Goal: Task Accomplishment & Management: Complete application form

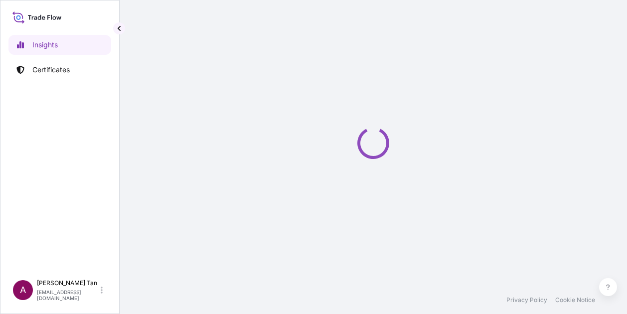
select select "2025"
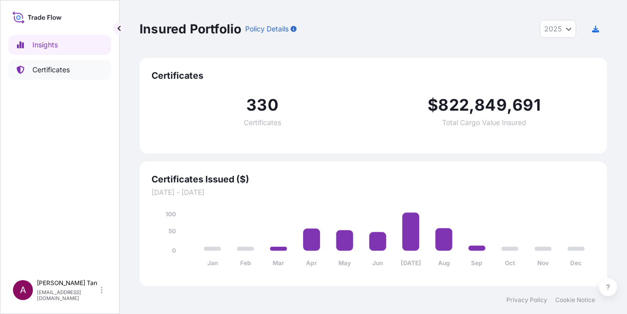
click at [79, 71] on link "Certificates" at bounding box center [59, 70] width 103 height 20
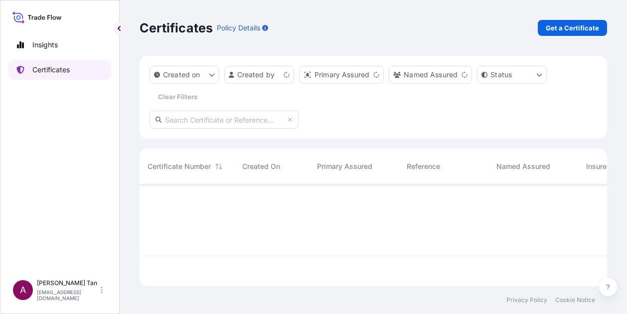
scroll to position [100, 459]
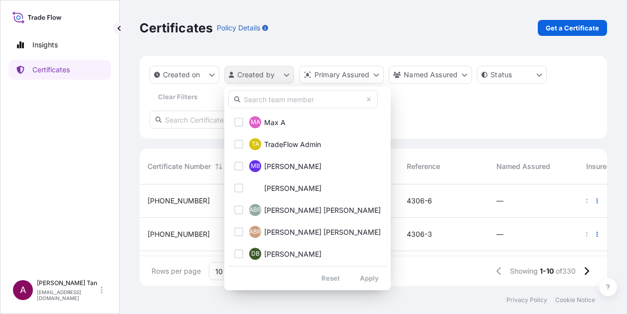
click at [284, 73] on html "Insights Certificates A Adelyn Tan adelyn.tan@south32.net Certificates Policy D…" at bounding box center [313, 157] width 627 height 314
click at [277, 100] on input "text" at bounding box center [302, 99] width 149 height 18
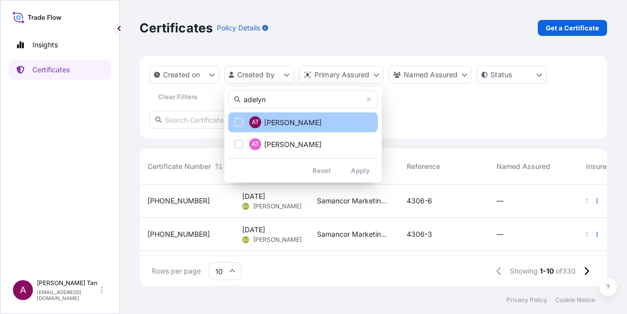
type input "adelyn"
click at [236, 123] on div "Select Option" at bounding box center [238, 122] width 9 height 9
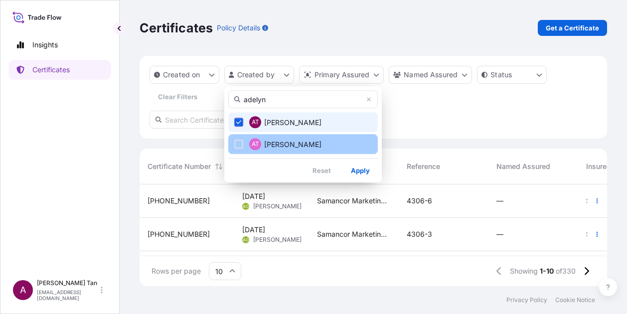
click at [238, 144] on div "Select Option" at bounding box center [238, 144] width 9 height 9
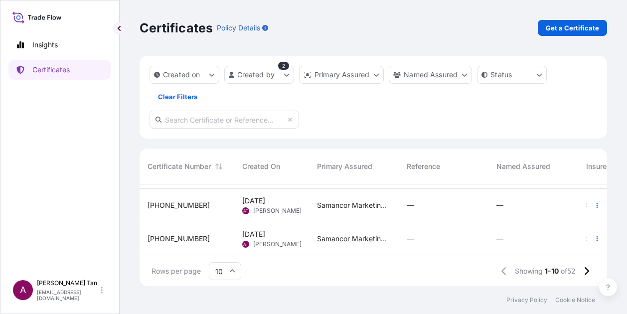
scroll to position [270, 0]
click at [235, 272] on icon at bounding box center [232, 271] width 6 height 6
click at [230, 251] on div "50" at bounding box center [225, 243] width 24 height 19
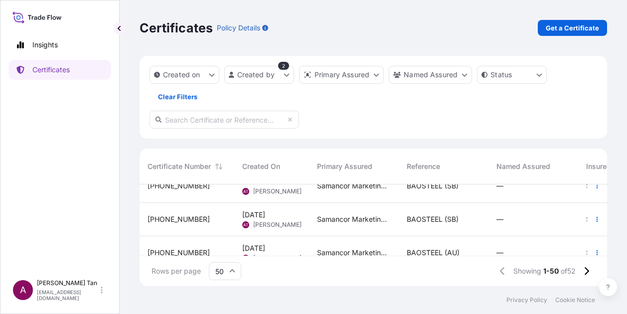
scroll to position [598, 0]
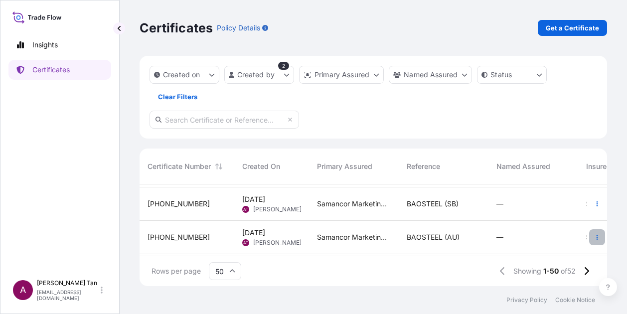
click at [592, 238] on button "button" at bounding box center [597, 237] width 16 height 16
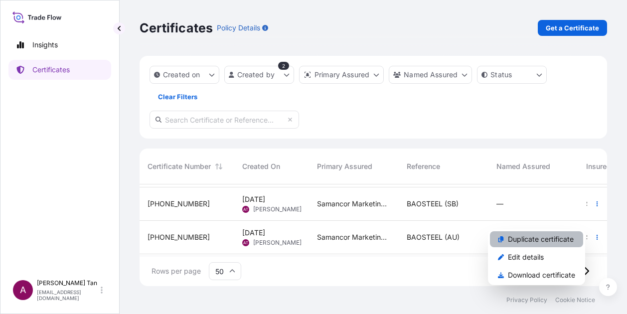
click at [548, 240] on p "Duplicate certificate" at bounding box center [541, 239] width 66 height 10
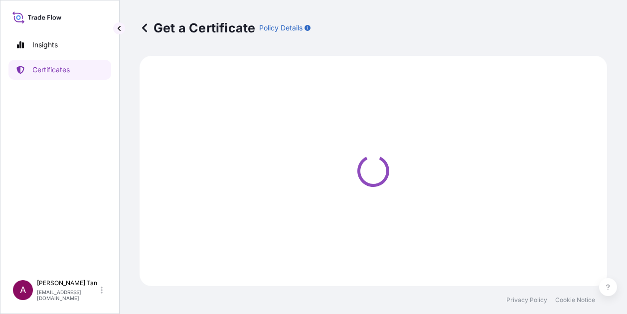
select select "Sea"
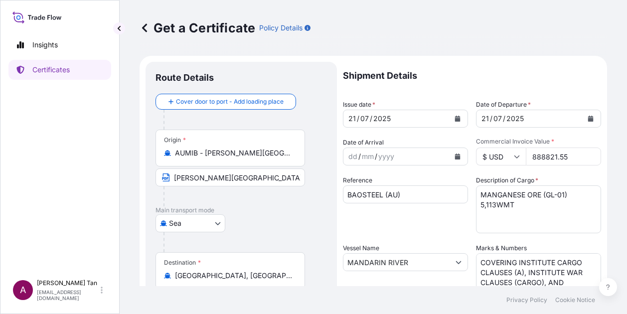
select select "31710"
click at [455, 119] on icon "Calendar" at bounding box center [457, 119] width 5 height 6
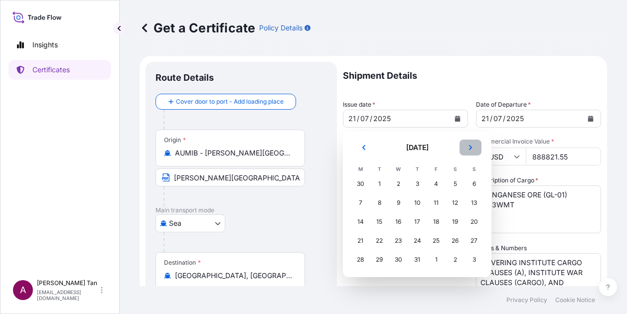
click at [476, 148] on button "Next" at bounding box center [470, 148] width 22 height 16
click at [415, 184] on div "4" at bounding box center [417, 184] width 18 height 18
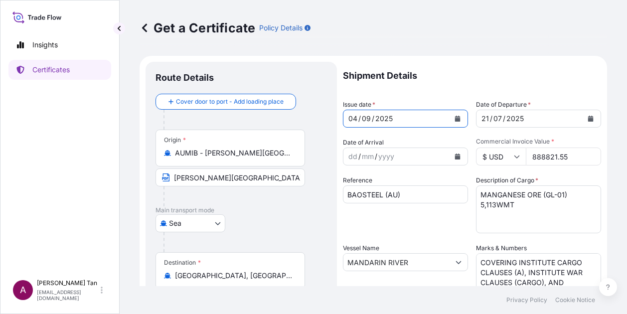
click at [588, 118] on icon "Calendar" at bounding box center [590, 119] width 5 height 6
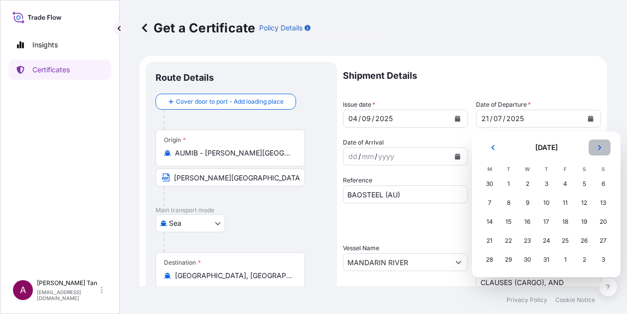
click at [600, 145] on icon "Next" at bounding box center [599, 148] width 6 height 6
click at [543, 185] on div "4" at bounding box center [546, 184] width 18 height 18
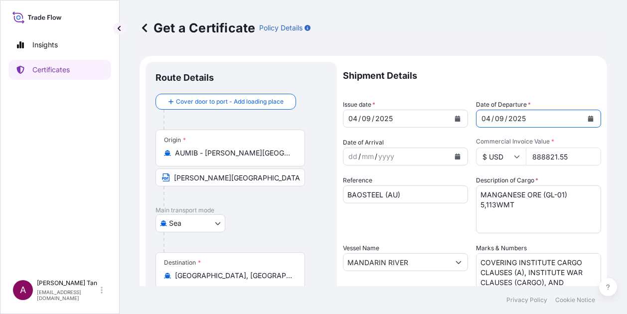
click at [577, 157] on input "888821.55" at bounding box center [563, 156] width 75 height 18
drag, startPoint x: 572, startPoint y: 158, endPoint x: 479, endPoint y: 157, distance: 92.7
click at [479, 157] on div "$ USD 888821.55" at bounding box center [538, 156] width 125 height 18
type input "718030.93"
click at [552, 201] on textarea "MANGANESE ORE (GL-01) 5,113WMT" at bounding box center [538, 209] width 125 height 48
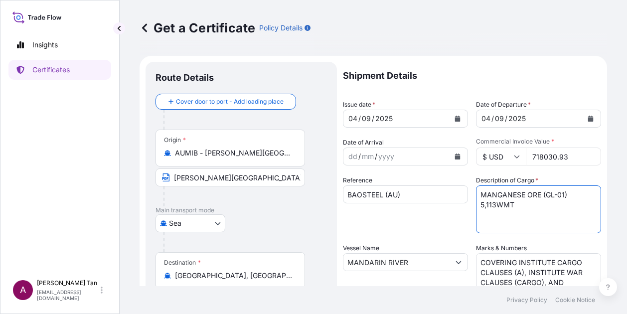
drag, startPoint x: 548, startPoint y: 195, endPoint x: 558, endPoint y: 191, distance: 10.3
click at [549, 195] on textarea "MANGANESE ORE (GL-01) 5,113WMT" at bounding box center [538, 209] width 125 height 48
click at [514, 216] on textarea "MANGANESE ORE (GL-01) 5,113WMT" at bounding box center [538, 209] width 125 height 48
drag, startPoint x: 491, startPoint y: 205, endPoint x: 455, endPoint y: 203, distance: 35.9
click at [455, 203] on div "Shipment Details Issue date * 04 / 09 / 2025 Date of Departure * 04 / 09 / 2025…" at bounding box center [472, 261] width 258 height 399
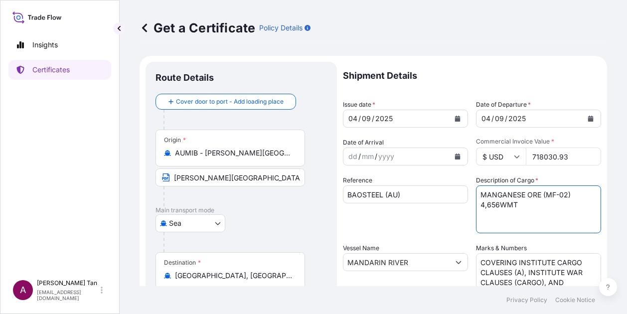
type textarea "MANGANESE ORE (MF-02) 4,656WMT"
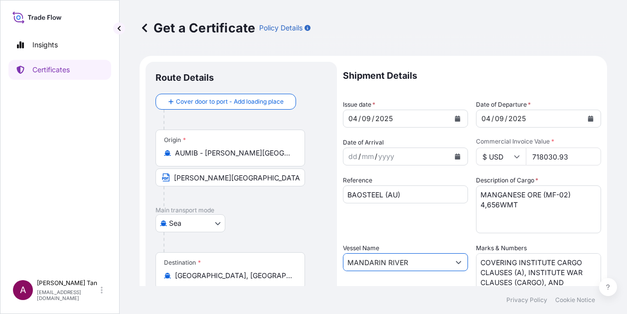
drag, startPoint x: 418, startPoint y: 261, endPoint x: 293, endPoint y: 261, distance: 124.6
click at [293, 261] on form "Route Details Cover door to port - Add loading place Place of loading Road / In…" at bounding box center [373, 275] width 467 height 439
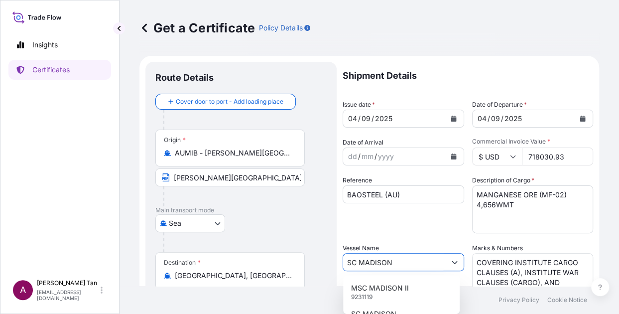
type input "SC MADISON"
click at [423, 230] on div "Reference BAOSTEEL (AU)" at bounding box center [404, 204] width 122 height 58
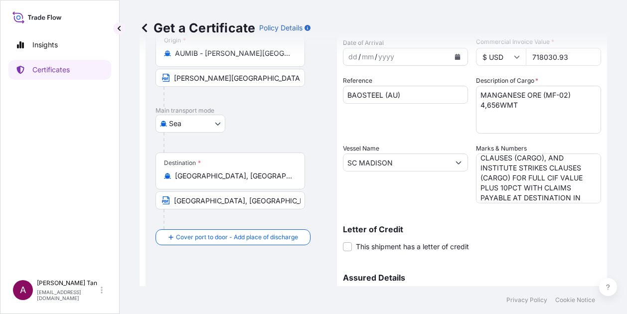
scroll to position [38, 0]
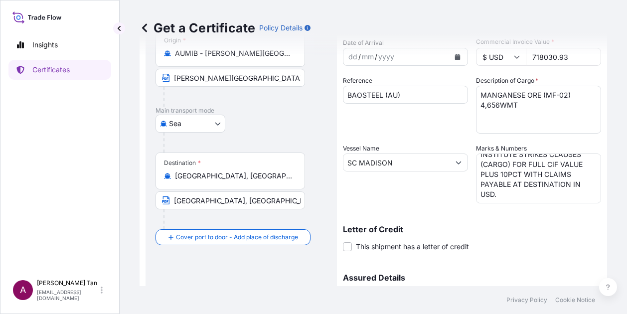
click at [544, 173] on textarea "COVERING INSTITUTE CARGO CLAUSES (A), INSTITUTE WAR CLAUSES (CARGO), AND INSTIT…" at bounding box center [538, 178] width 125 height 50
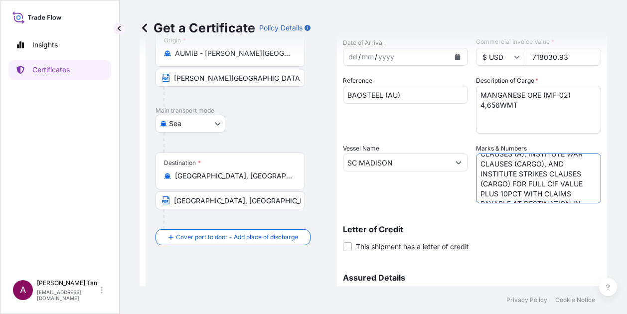
scroll to position [0, 0]
drag, startPoint x: 564, startPoint y: 182, endPoint x: 457, endPoint y: 142, distance: 114.0
click at [457, 142] on div "Shipment Details Issue date * 04 / 09 / 2025 Date of Departure * 04 / 09 / 2025…" at bounding box center [472, 161] width 258 height 399
paste textarea "INSTITUTE WAR CLAUSES (CARGO), AND INSTITUTE STRIKES CLAUSES (CARGO) FOR FULL C…"
click at [476, 182] on textarea "COVERING INSTITUTE CARGO CLAUSES (A), INSTITUTE WAR CLAUSES (CARGO), AND INSTIT…" at bounding box center [538, 178] width 125 height 50
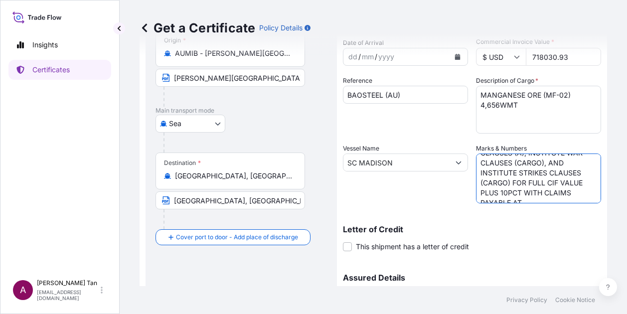
scroll to position [38, 0]
click at [476, 194] on textarea "COVERING INSTITUTE CARGO CLAUSES (A), INSTITUTE WAR CLAUSES (CARGO), AND INSTIT…" at bounding box center [538, 178] width 125 height 50
type textarea "COVERING INSTITUTE CARGO CLAUSES (A), INSTITUTE WAR CLAUSES (CARGO), AND INSTIT…"
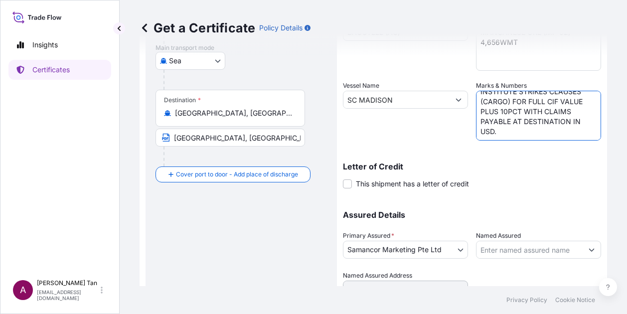
scroll to position [208, 0]
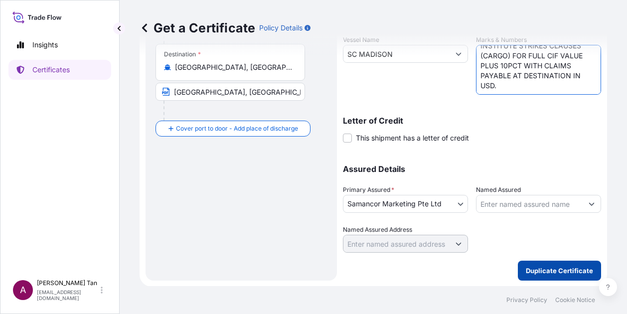
click at [527, 268] on p "Duplicate Certificate" at bounding box center [559, 271] width 67 height 10
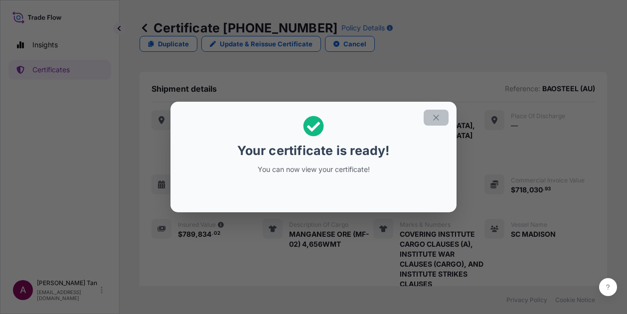
click at [433, 120] on icon "button" at bounding box center [436, 117] width 9 height 9
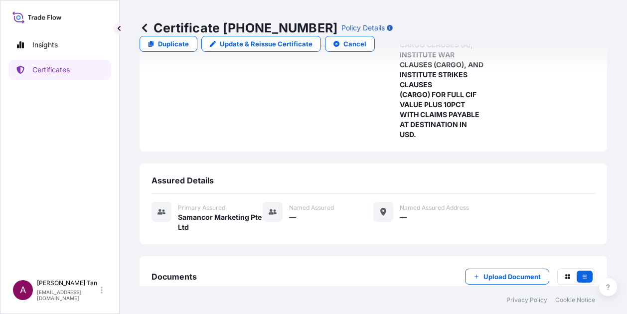
scroll to position [225, 0]
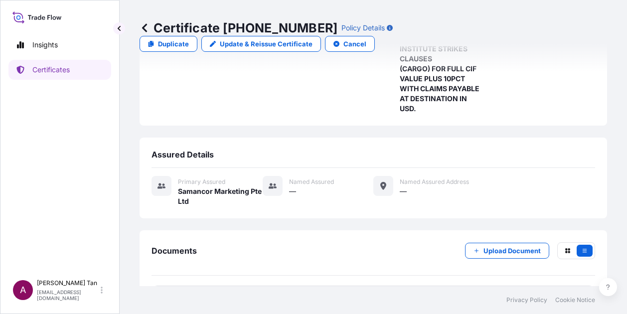
click at [228, 286] on link "PDF Certificate 2025-09-05T07:06:51.364655" at bounding box center [372, 299] width 443 height 26
click at [189, 39] on p "Duplicate" at bounding box center [173, 44] width 31 height 10
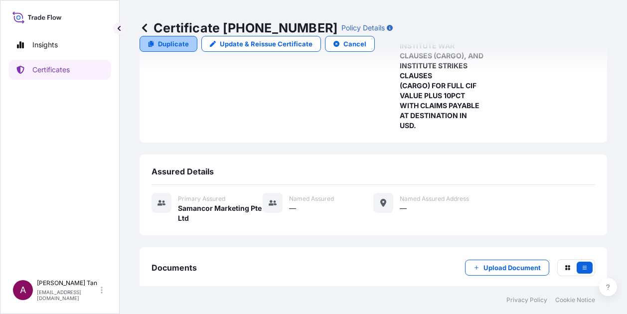
select select "Sea"
select select "31710"
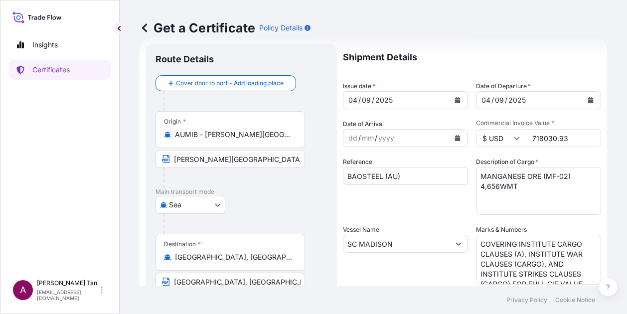
scroll to position [0, 0]
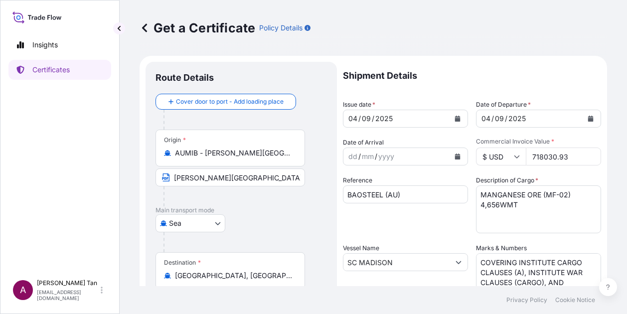
drag, startPoint x: 573, startPoint y: 156, endPoint x: 470, endPoint y: 156, distance: 103.2
click at [470, 156] on div "Shipment Details Issue date * 04 / 09 / 2025 Date of Departure * 04 / 09 / 2025…" at bounding box center [472, 261] width 258 height 399
type input "826777.81"
click at [511, 62] on p "Shipment Details" at bounding box center [472, 76] width 258 height 28
click at [551, 193] on textarea "MANGANESE ORE (MF-02) 4,656WMT" at bounding box center [538, 209] width 125 height 48
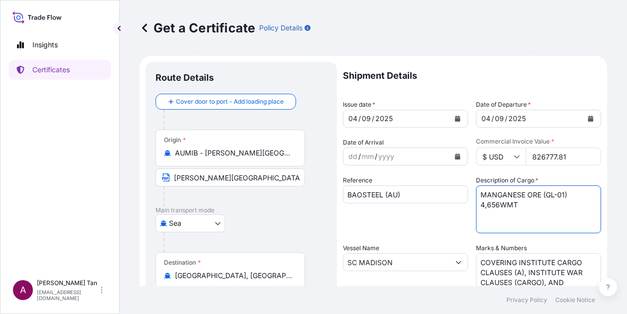
click at [494, 204] on textarea "MANGANESE ORE (MF-02) 4,656WMT" at bounding box center [538, 209] width 125 height 48
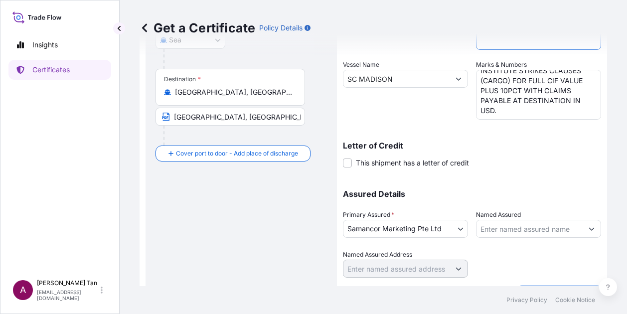
scroll to position [208, 0]
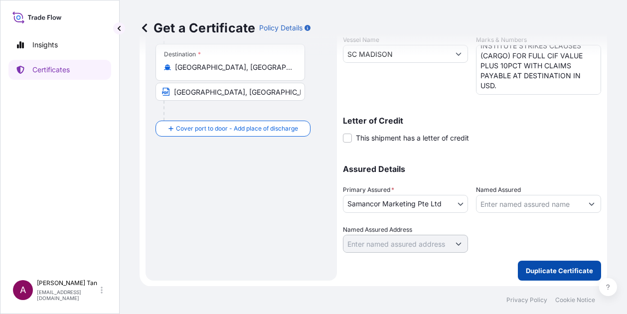
type textarea "MANGANESE ORE (GL-01) 4,598WMT"
click at [562, 272] on p "Duplicate Certificate" at bounding box center [559, 271] width 67 height 10
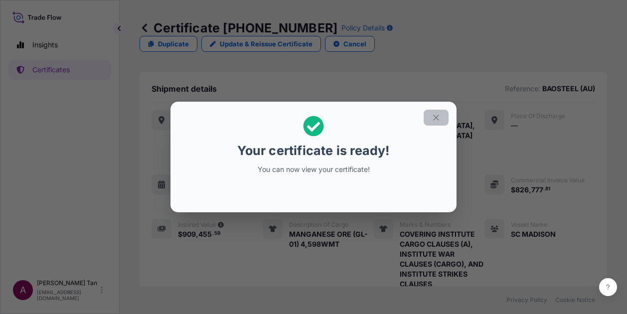
click at [437, 117] on icon "button" at bounding box center [435, 117] width 5 height 5
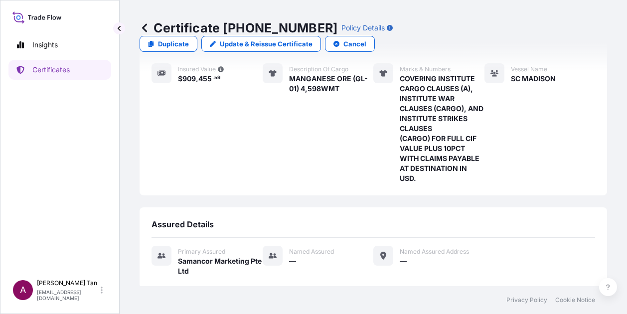
scroll to position [225, 0]
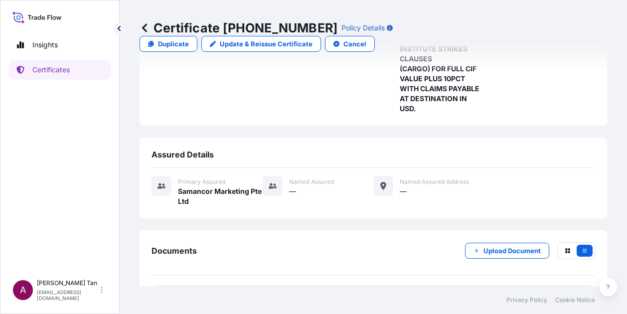
click at [231, 286] on link "PDF Certificate 2025-09-05T07:11:23.430491" at bounding box center [372, 299] width 443 height 26
click at [189, 39] on p "Duplicate" at bounding box center [173, 44] width 31 height 10
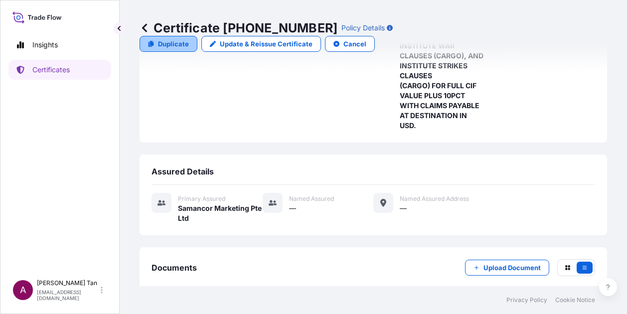
select select "Sea"
select select "31710"
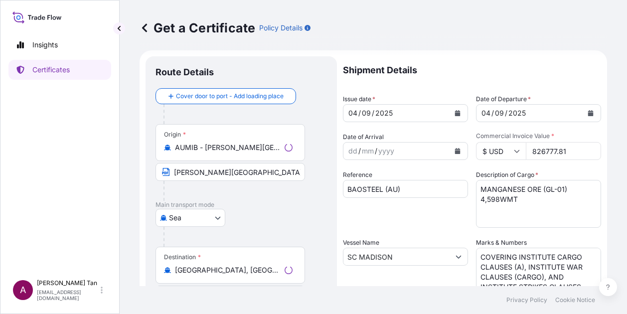
scroll to position [0, 0]
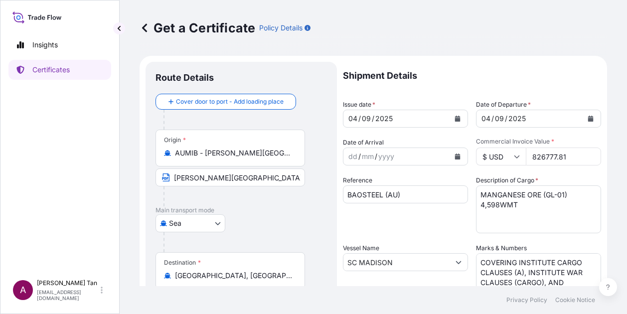
drag, startPoint x: 573, startPoint y: 159, endPoint x: 462, endPoint y: 153, distance: 110.8
click at [462, 153] on div "Shipment Details Issue date * 04 / 09 / 2025 Date of Departure * 04 / 09 / 2025…" at bounding box center [472, 261] width 258 height 399
type input "761055.23"
click at [548, 197] on textarea "MANGANESE ORE (GL-01) 4,598WMT" at bounding box center [538, 209] width 125 height 48
click at [492, 209] on textarea "MANGANESE ORE (GL-01) 4,598WMT" at bounding box center [538, 209] width 125 height 48
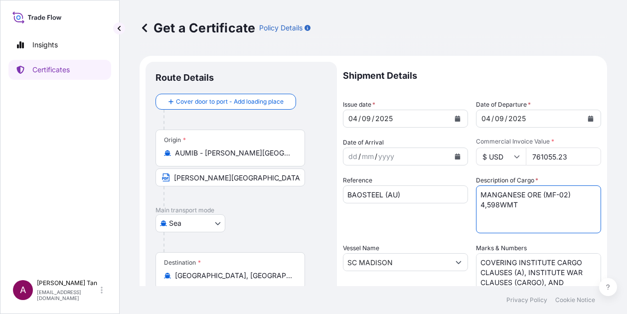
click at [496, 204] on textarea "MANGANESE ORE (GL-01) 4,598WMT" at bounding box center [538, 209] width 125 height 48
type textarea "MANGANESE ORE (MF-02) 4,656WMT"
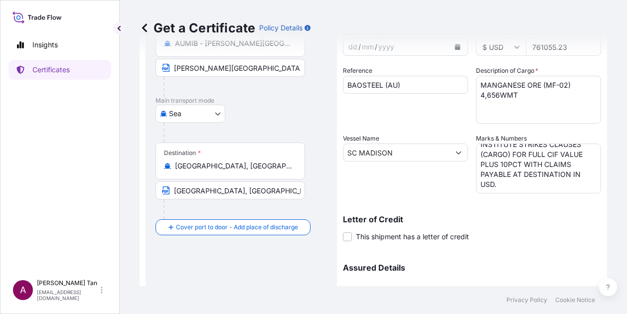
scroll to position [199, 0]
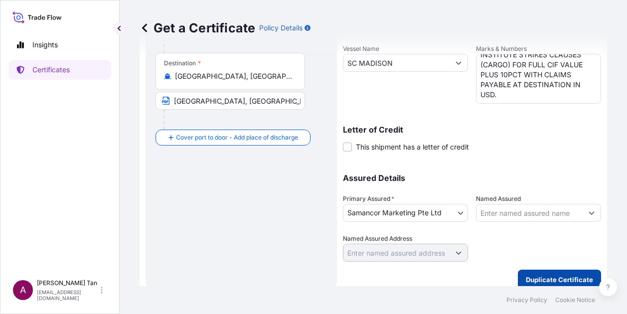
click at [527, 275] on p "Duplicate Certificate" at bounding box center [559, 280] width 67 height 10
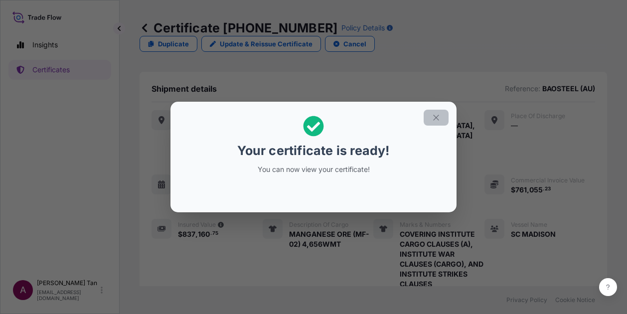
click at [439, 121] on icon "button" at bounding box center [436, 117] width 9 height 9
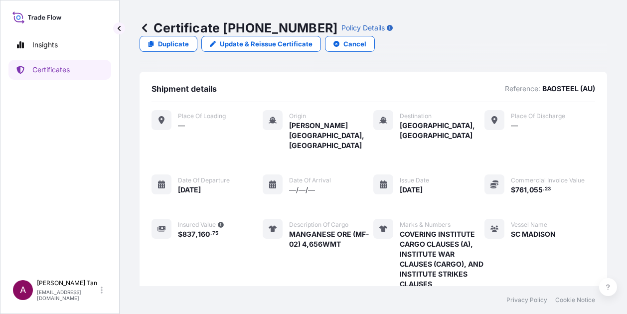
scroll to position [225, 0]
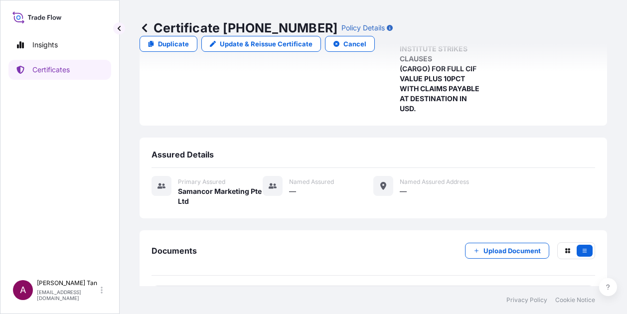
click at [338, 286] on link "PDF Certificate 2025-09-05T07:14:56.887598" at bounding box center [372, 299] width 443 height 26
